Goal: Transaction & Acquisition: Book appointment/travel/reservation

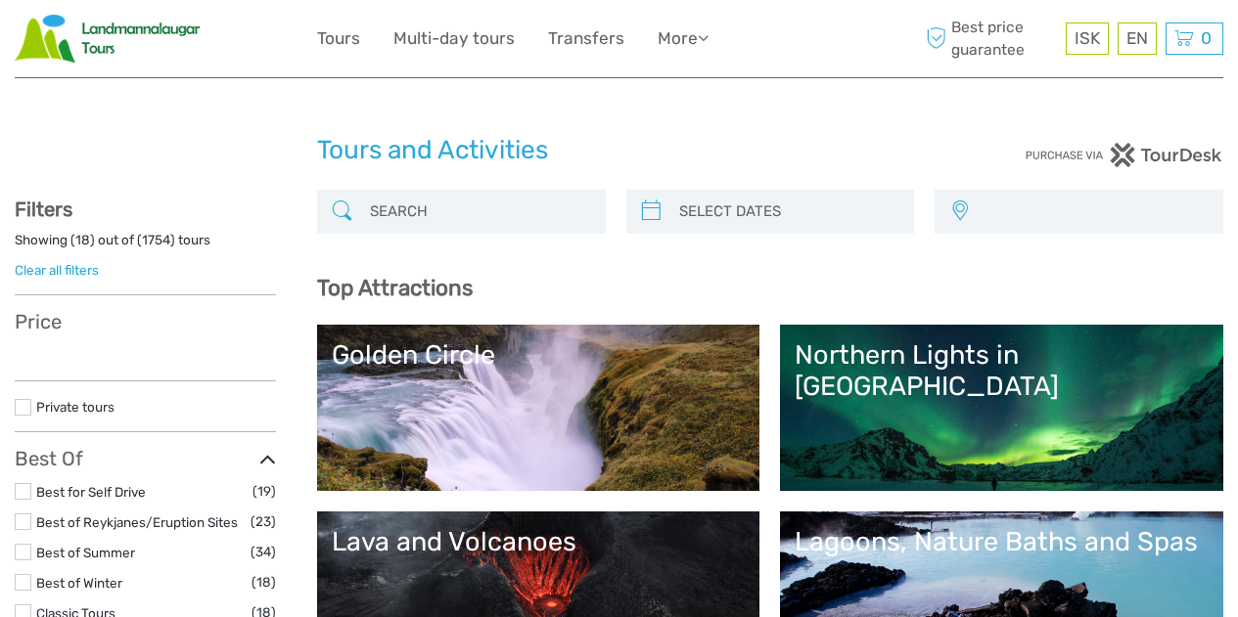
select select
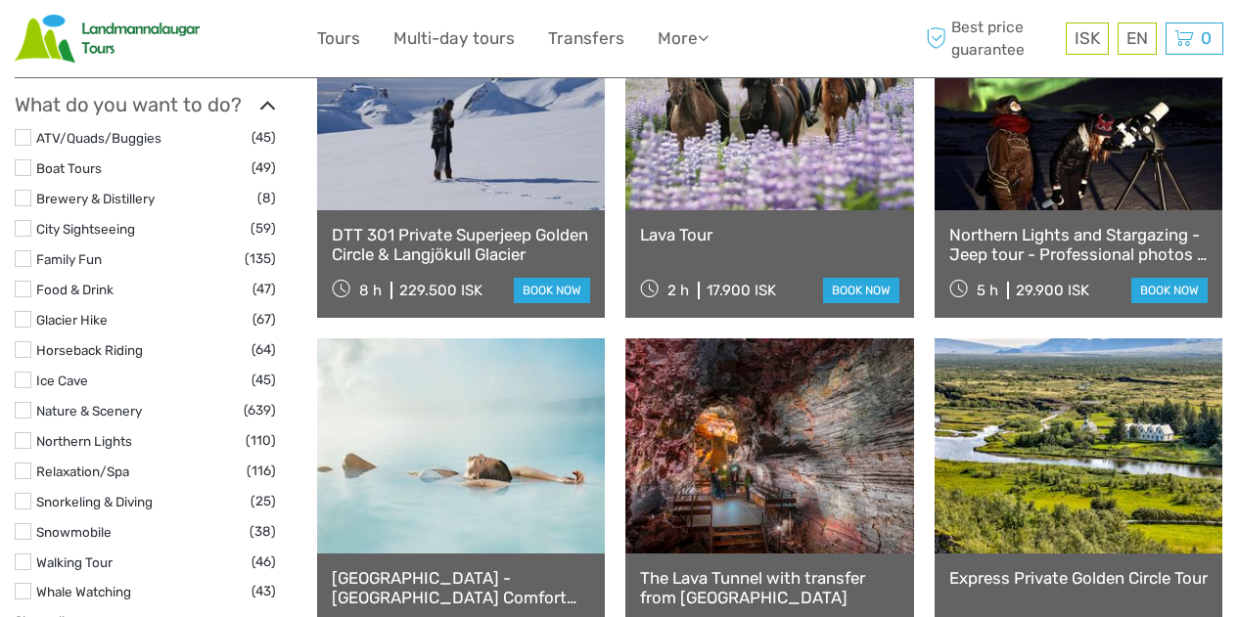
scroll to position [1785, 0]
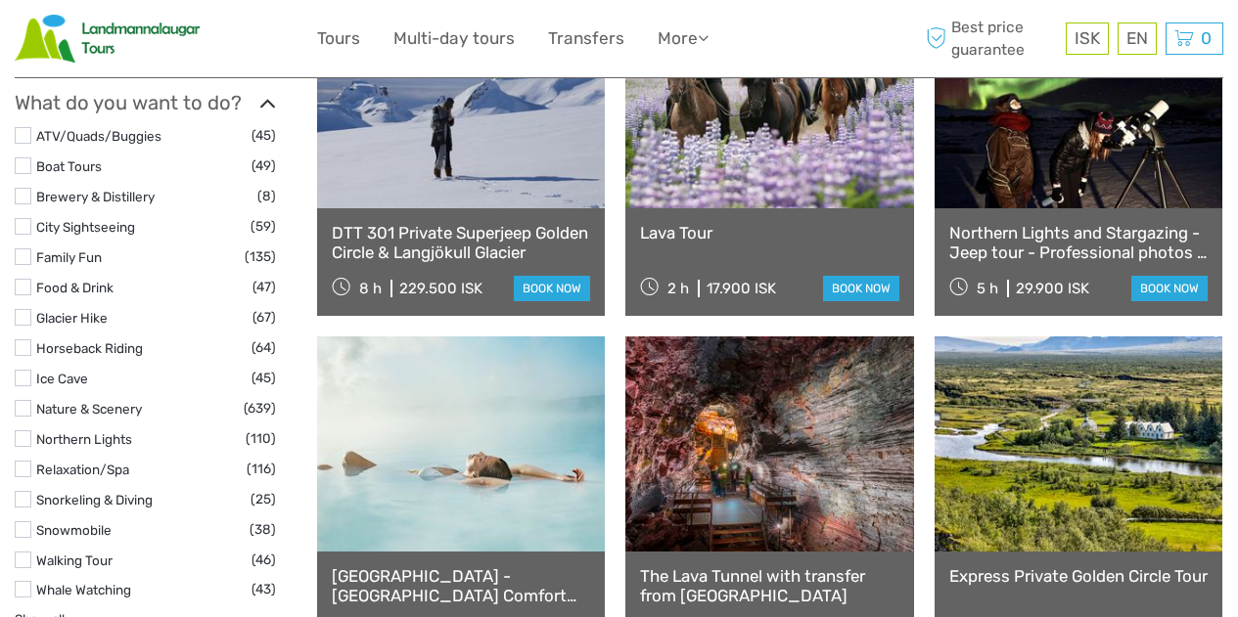
click at [29, 581] on label at bounding box center [23, 589] width 17 height 17
click at [0, 0] on input "checkbox" at bounding box center [0, 0] width 0 height 0
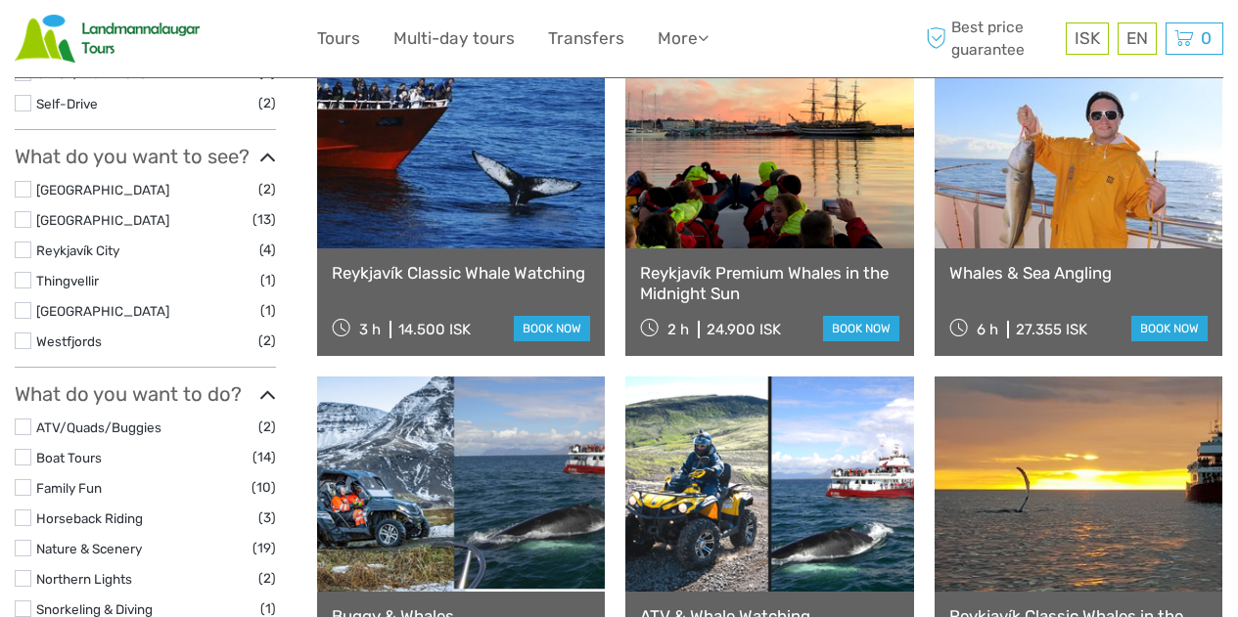
scroll to position [627, 0]
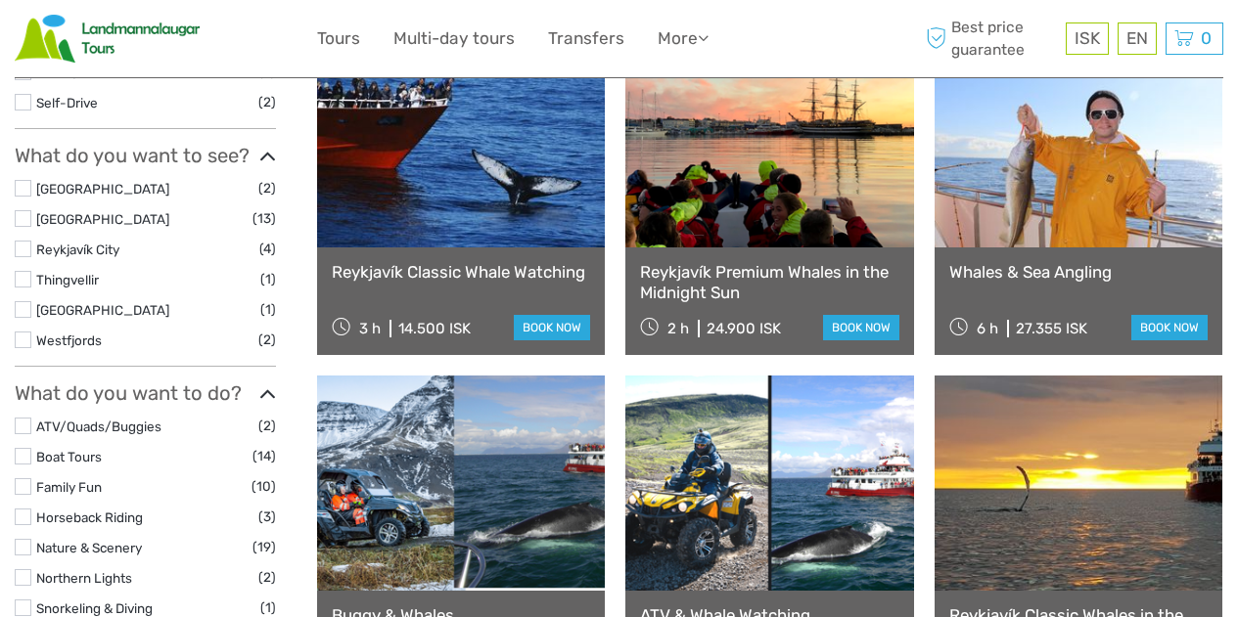
click at [22, 215] on label at bounding box center [23, 218] width 17 height 17
click at [0, 0] on input "checkbox" at bounding box center [0, 0] width 0 height 0
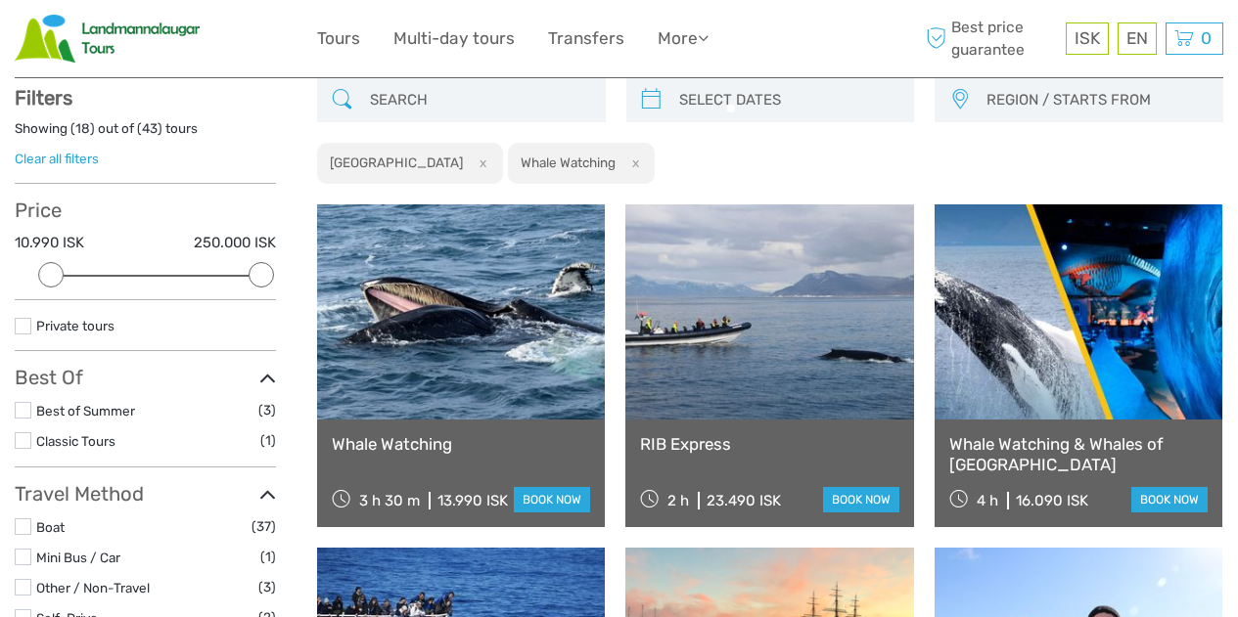
scroll to position [111, 0]
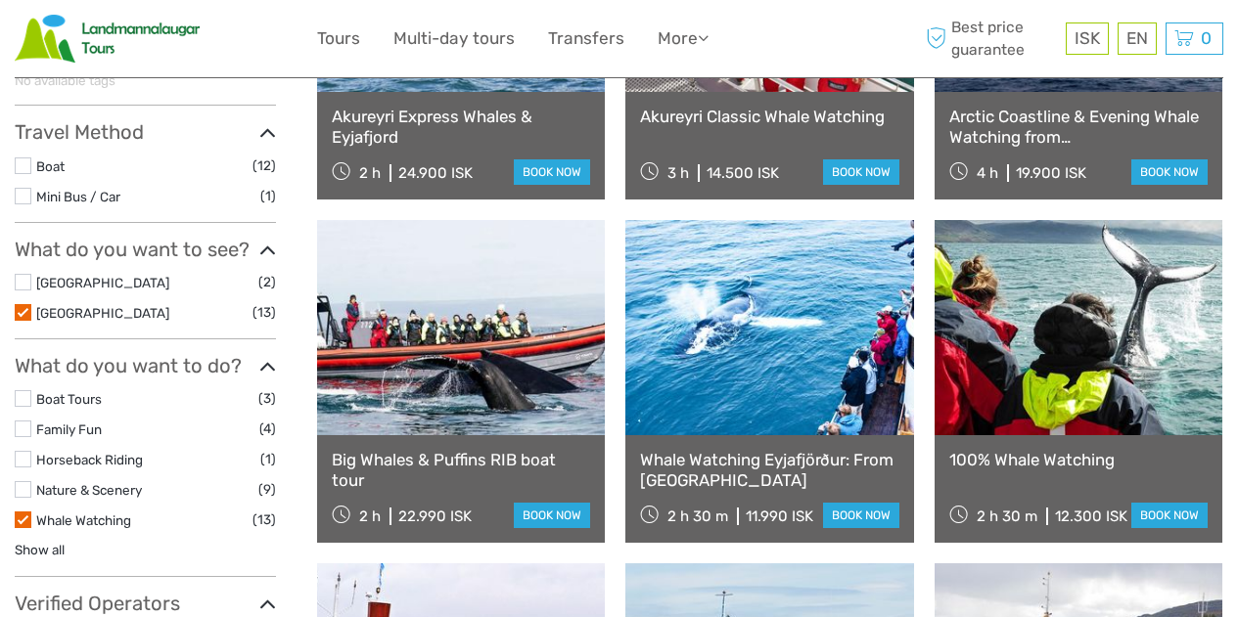
scroll to position [430, 0]
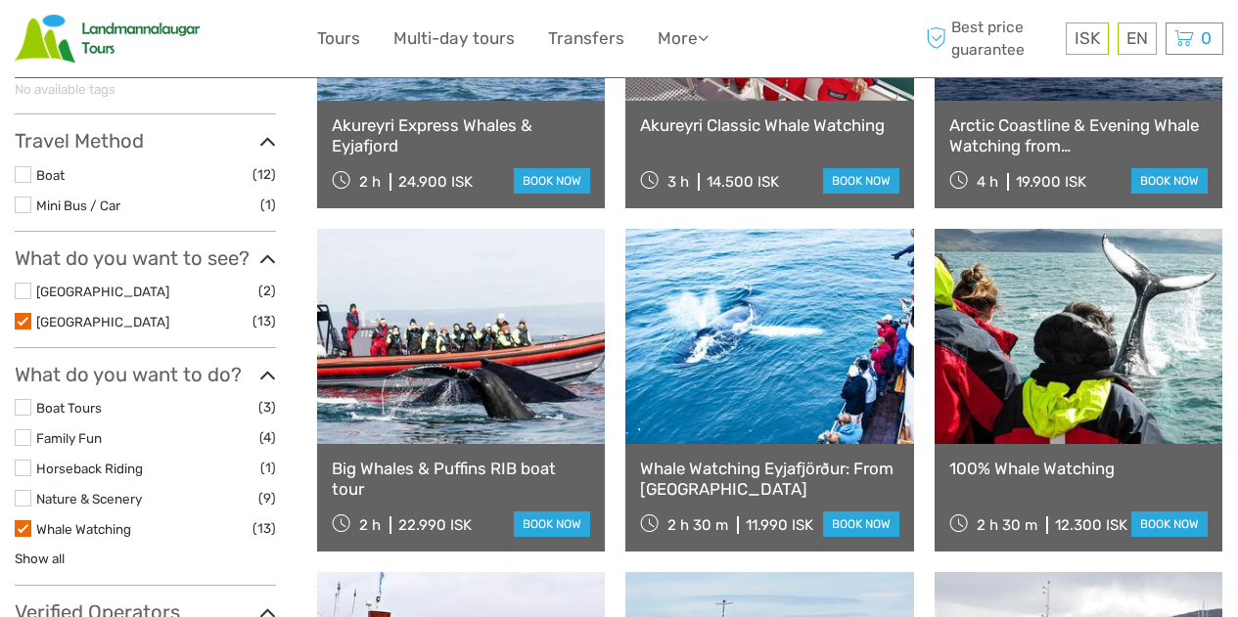
click at [31, 325] on li "[GEOGRAPHIC_DATA] (13)" at bounding box center [145, 321] width 261 height 23
click at [21, 319] on label at bounding box center [23, 321] width 17 height 17
click at [0, 0] on input "checkbox" at bounding box center [0, 0] width 0 height 0
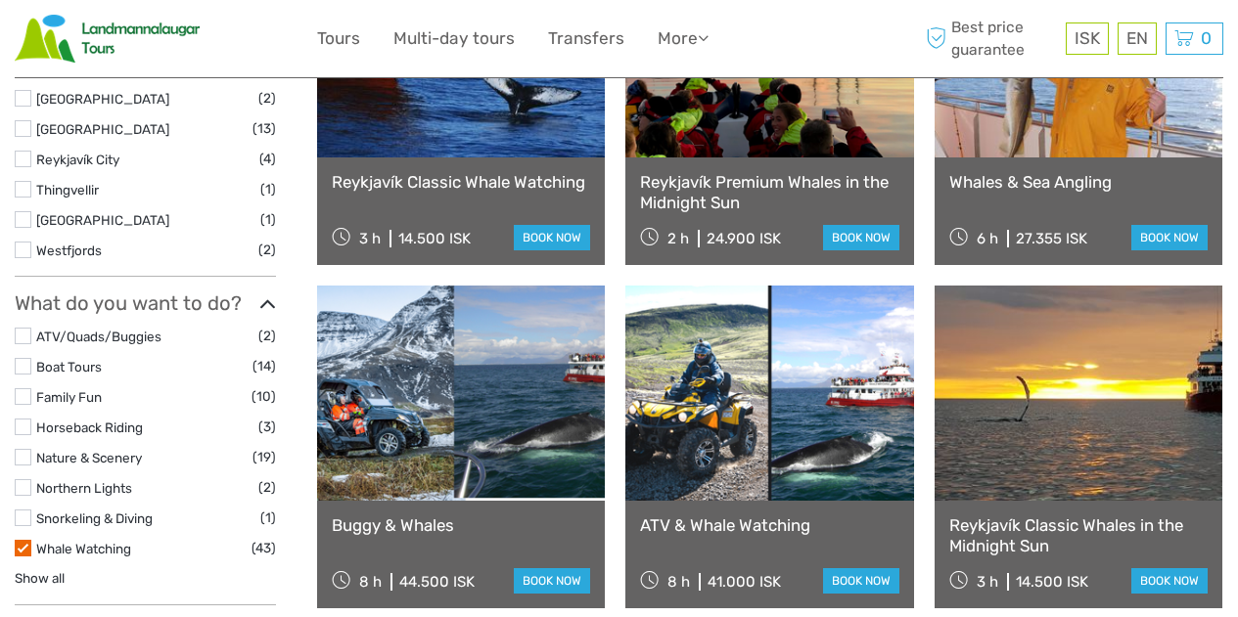
scroll to position [718, 0]
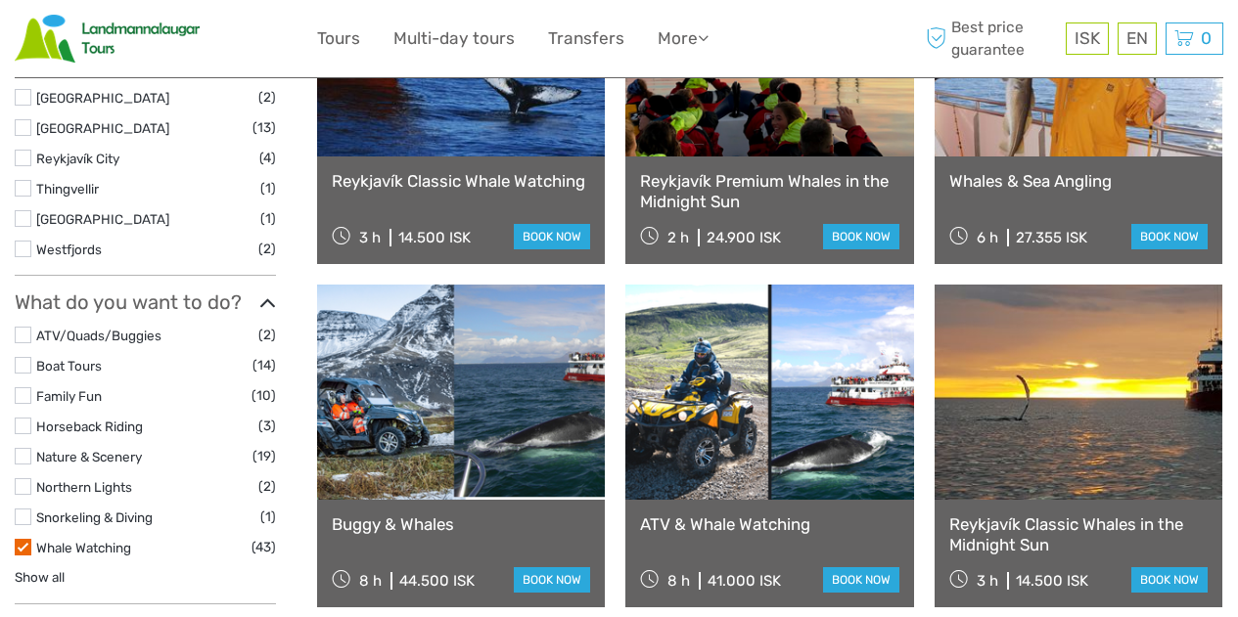
click at [22, 159] on label at bounding box center [23, 158] width 17 height 17
click at [0, 0] on input "checkbox" at bounding box center [0, 0] width 0 height 0
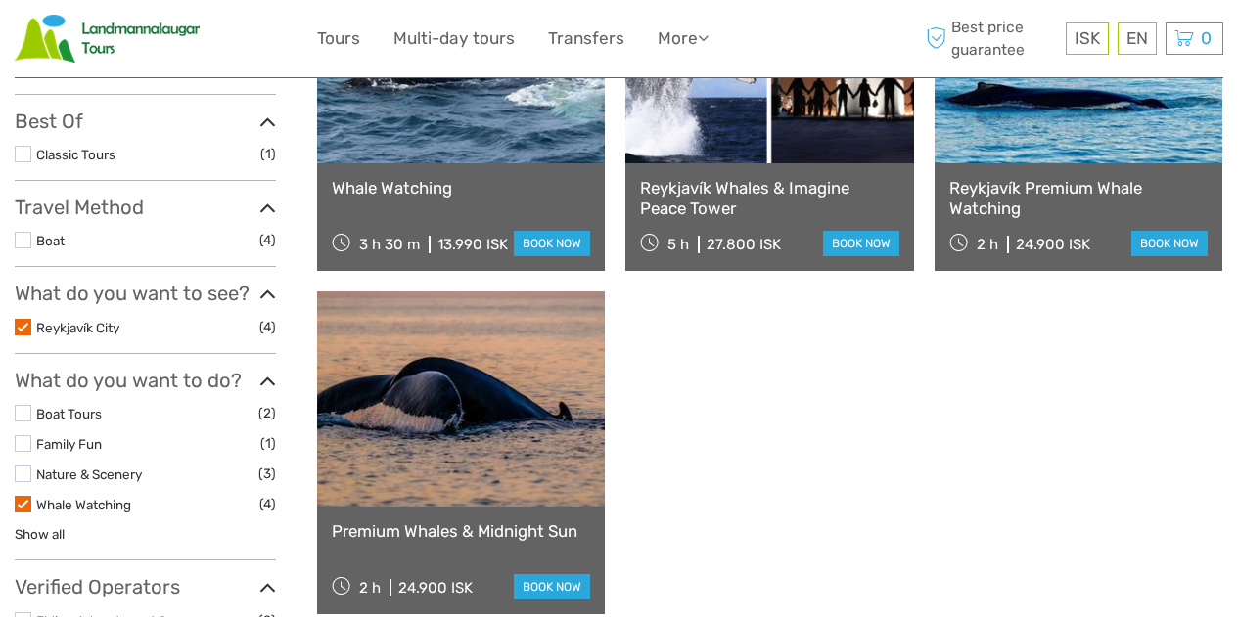
scroll to position [373, 0]
